Goal: Navigation & Orientation: Find specific page/section

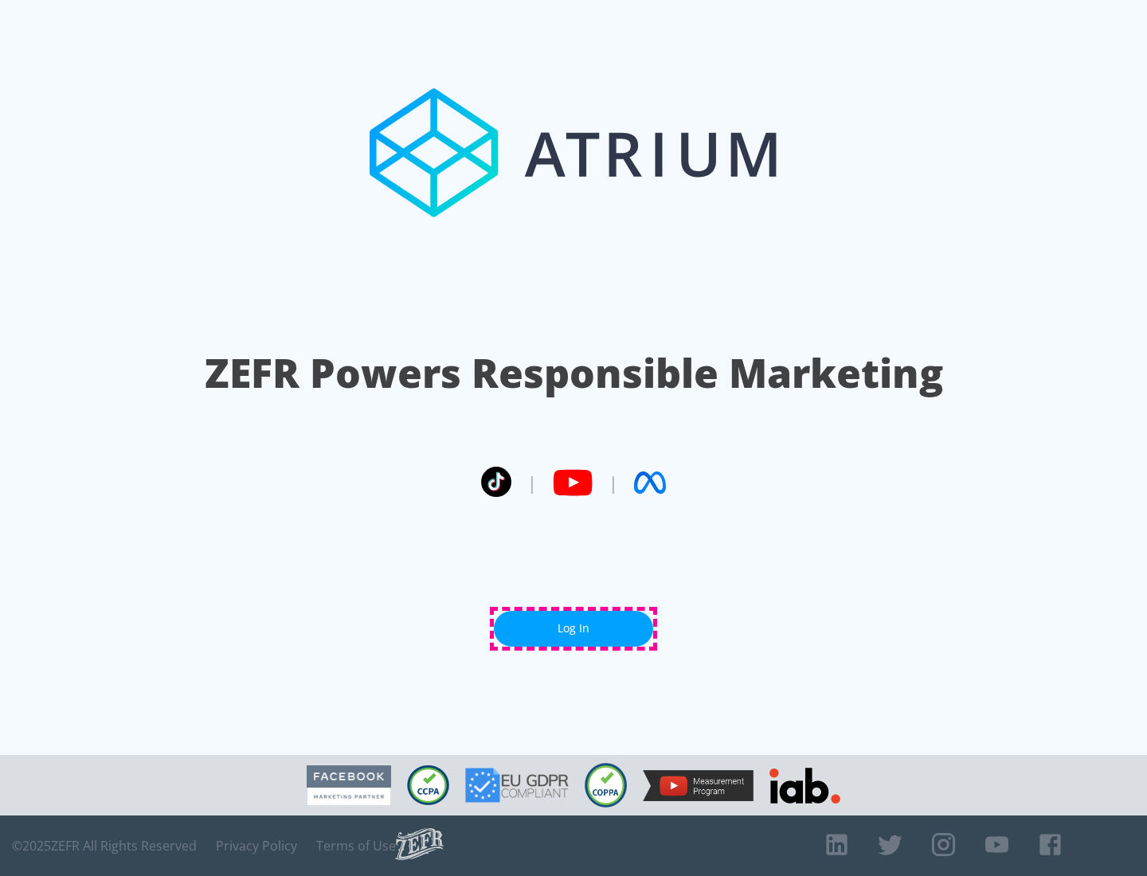
click at [574, 629] on link "Log In" at bounding box center [573, 629] width 159 height 36
